Goal: Task Accomplishment & Management: Use online tool/utility

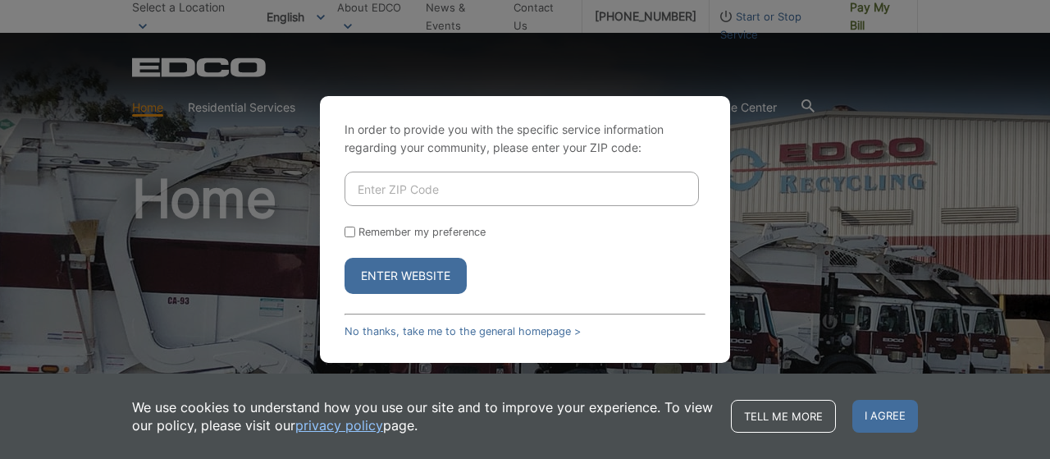
click at [448, 196] on input "Enter ZIP Code" at bounding box center [522, 188] width 354 height 34
type input "92078"
click at [413, 230] on label "Remember my preference" at bounding box center [421, 232] width 127 height 12
click at [355, 230] on input "Remember my preference" at bounding box center [350, 231] width 11 height 11
checkbox input "true"
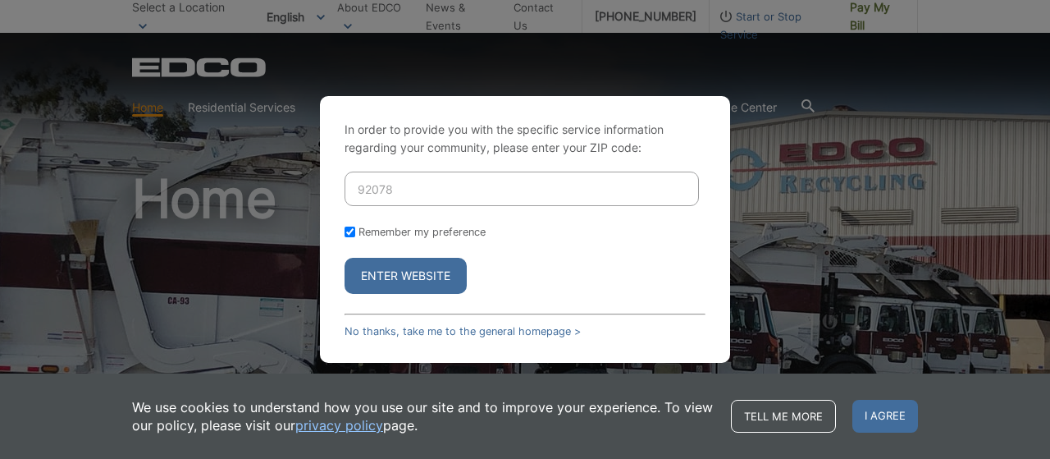
checkbox input "true"
click at [414, 275] on button "Enter Website" at bounding box center [406, 276] width 122 height 36
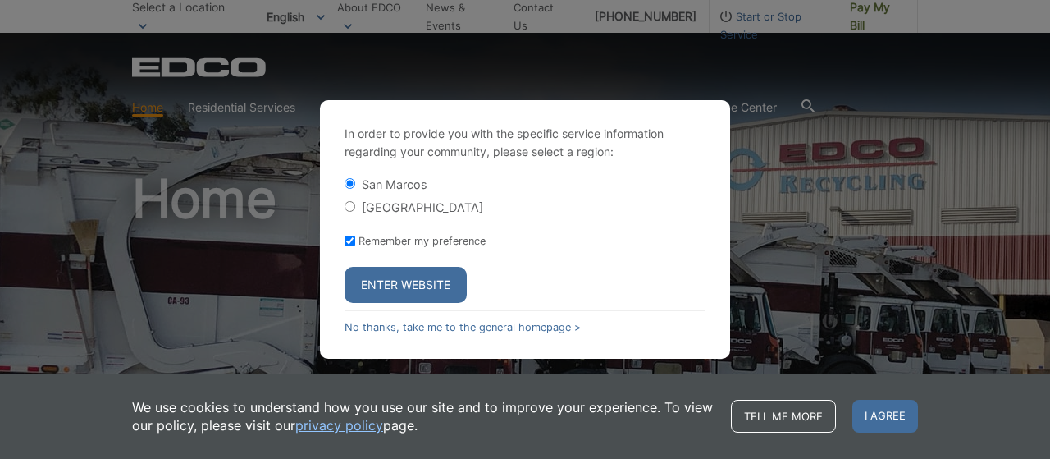
click at [394, 280] on button "Enter Website" at bounding box center [406, 285] width 122 height 36
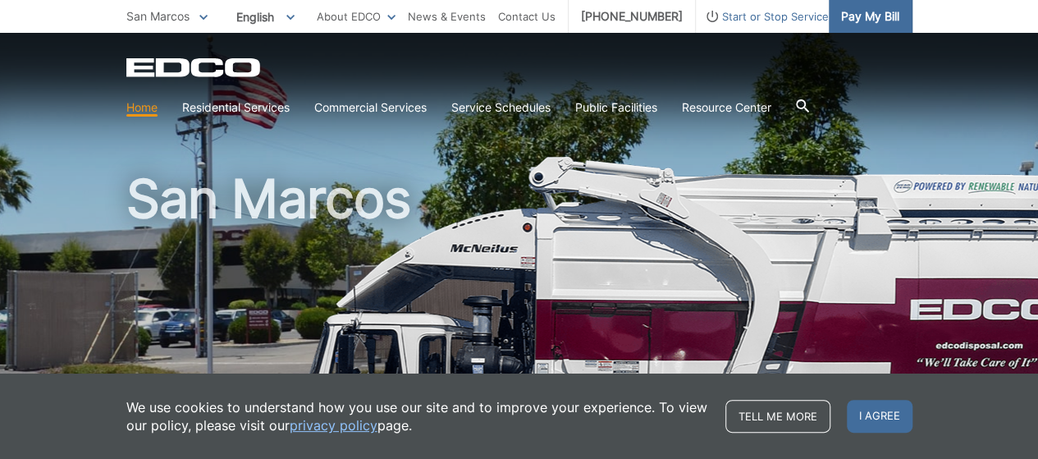
click at [863, 16] on span "Pay My Bill" at bounding box center [870, 16] width 58 height 18
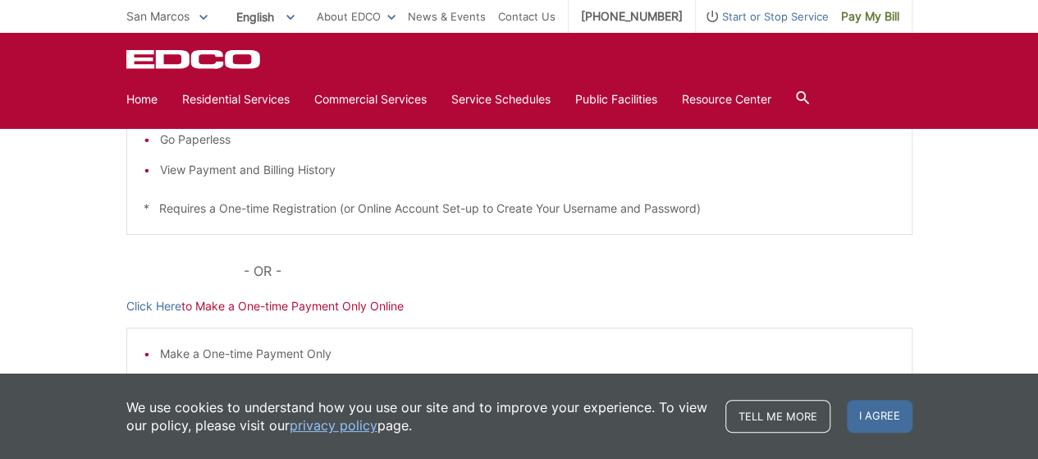
scroll to position [408, 0]
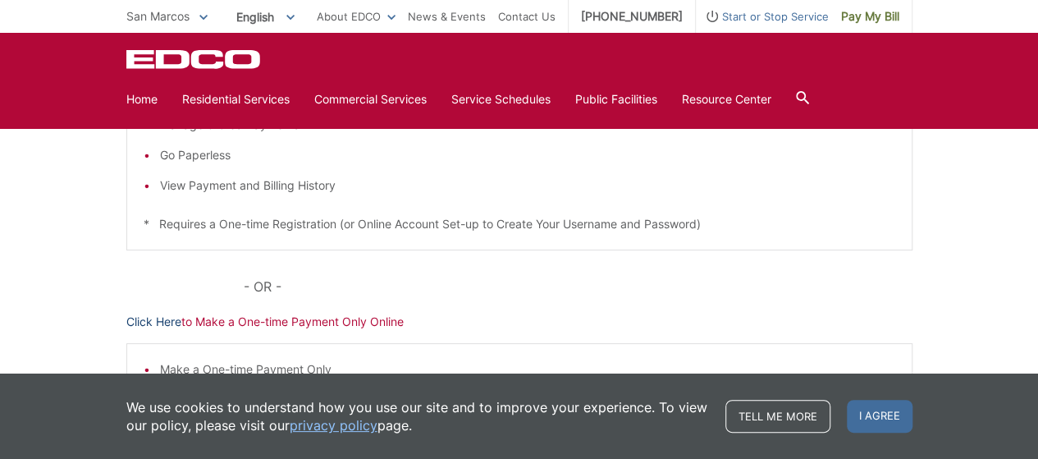
click at [155, 325] on link "Click Here" at bounding box center [153, 322] width 55 height 18
